Goal: Task Accomplishment & Management: Manage account settings

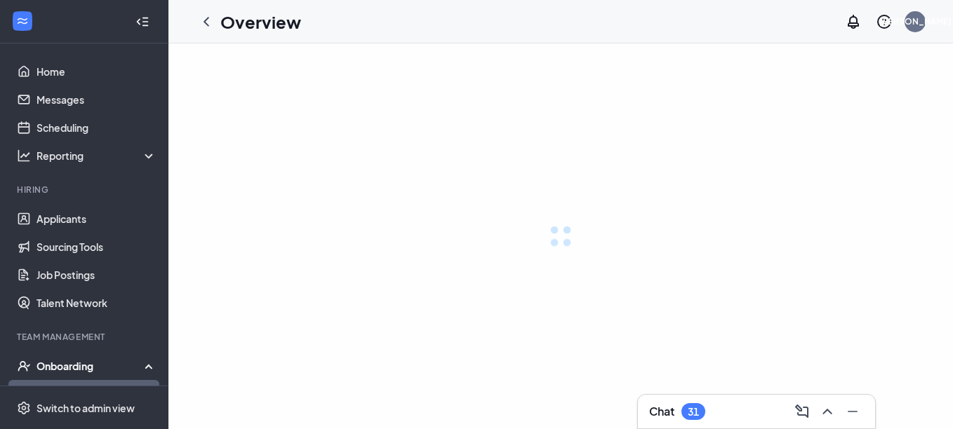
click at [81, 367] on div "Onboarding" at bounding box center [90, 366] width 108 height 14
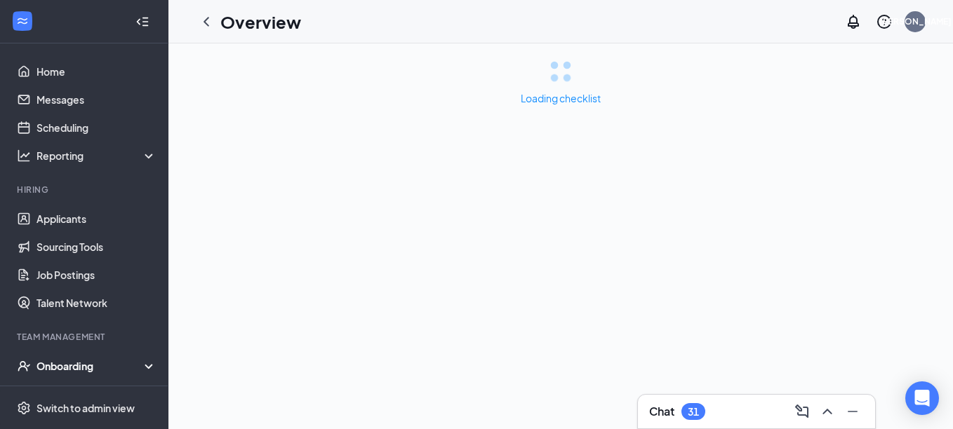
click at [146, 368] on icon at bounding box center [151, 368] width 11 height 0
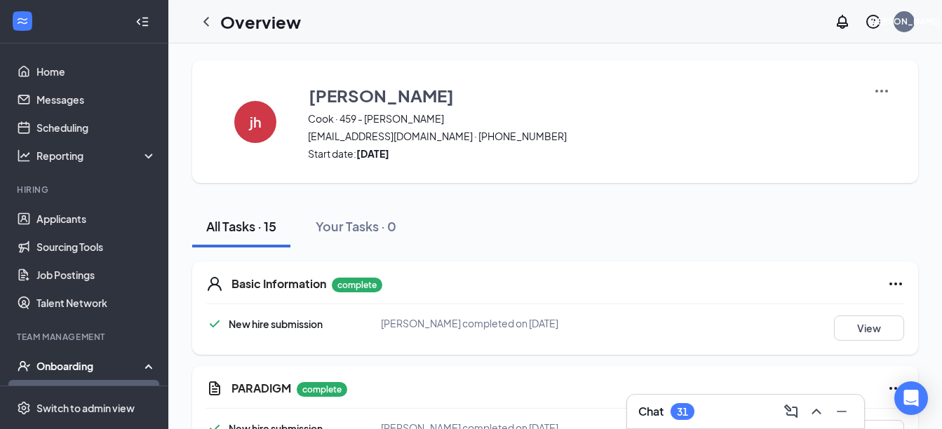
scroll to position [28, 0]
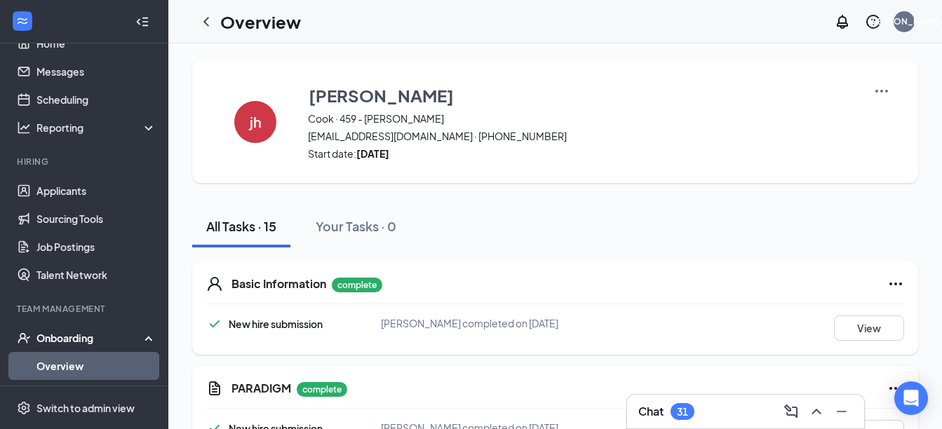
click at [78, 366] on link "Overview" at bounding box center [96, 366] width 120 height 28
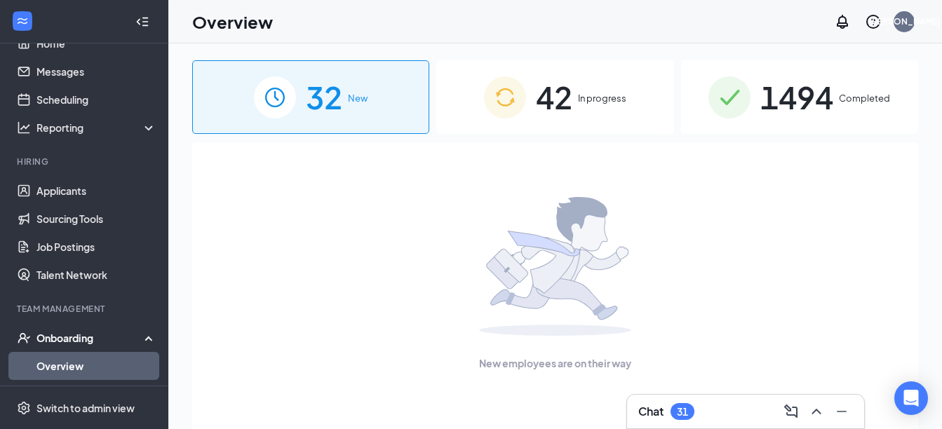
click at [848, 103] on span "Completed" at bounding box center [864, 98] width 51 height 14
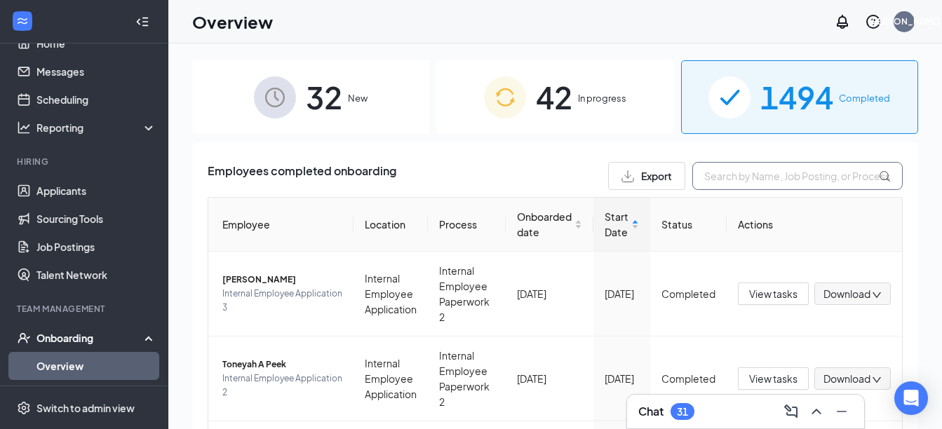
click at [730, 181] on input "text" at bounding box center [798, 176] width 210 height 28
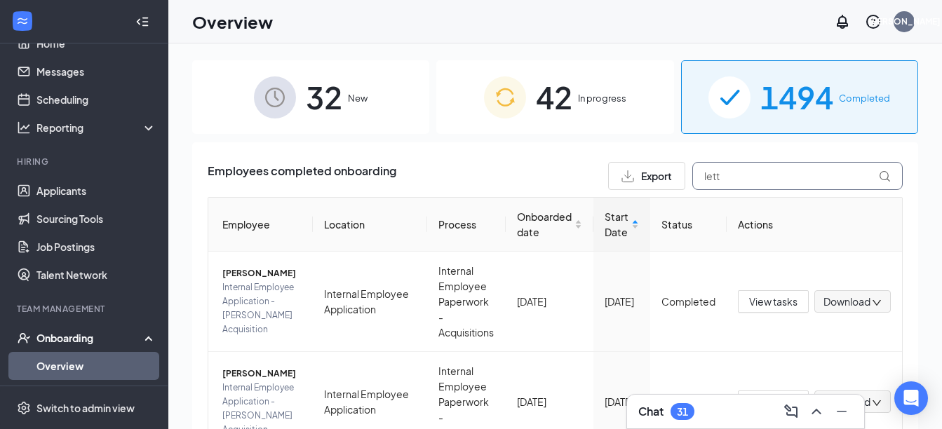
scroll to position [195, 0]
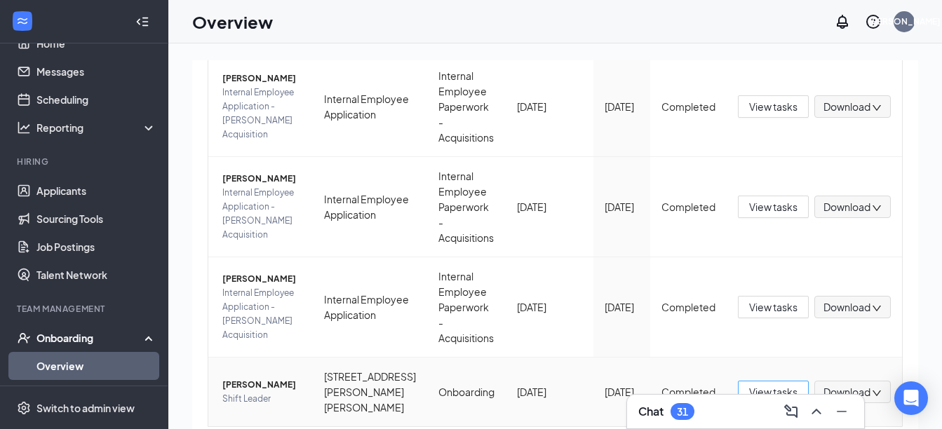
type input "lett"
click at [772, 385] on span "View tasks" at bounding box center [773, 392] width 48 height 15
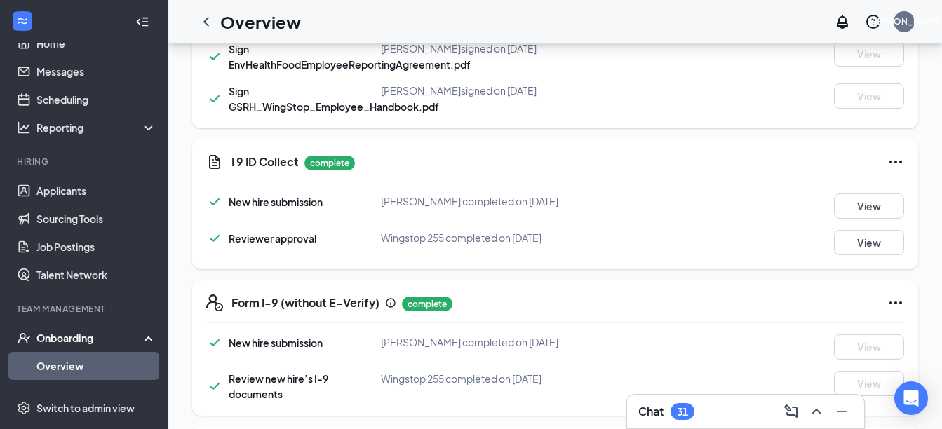
scroll to position [842, 0]
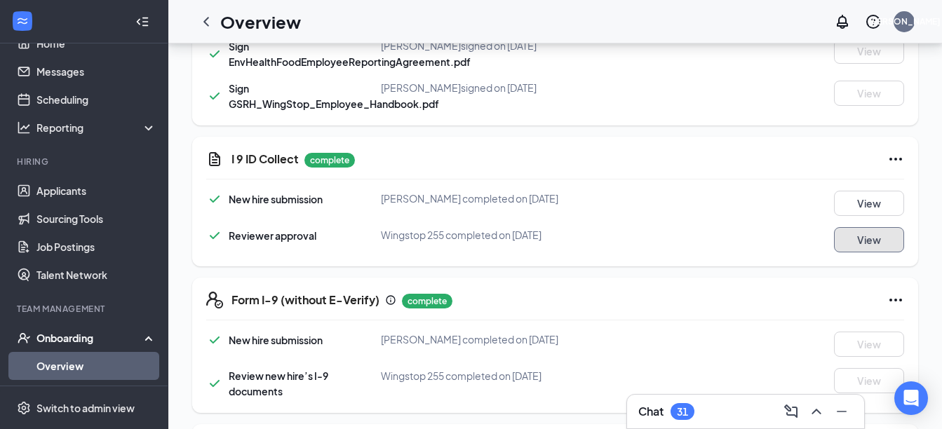
click at [850, 253] on button "View" at bounding box center [869, 239] width 70 height 25
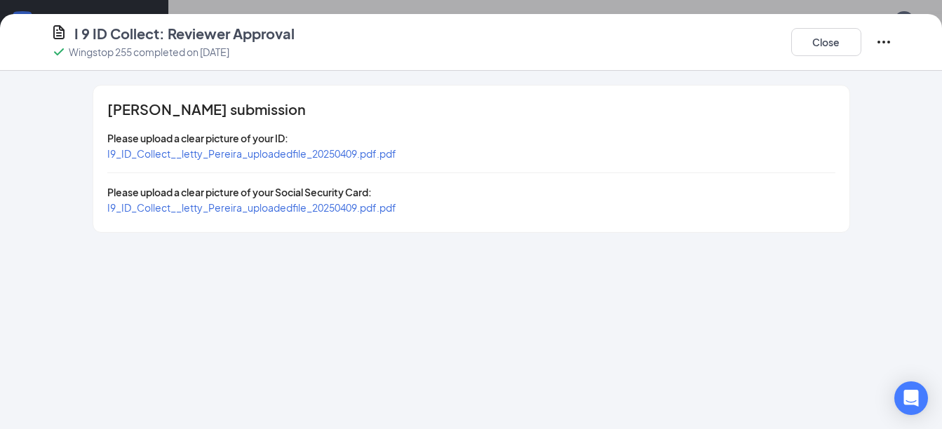
click at [282, 207] on span "I9_ID_Collect__letty_Pereira_uploadedfile_20250409.pdf.pdf" at bounding box center [251, 207] width 289 height 13
